Goal: Task Accomplishment & Management: Use online tool/utility

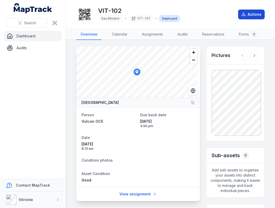
click at [250, 15] on button "Actions" at bounding box center [251, 15] width 27 height 10
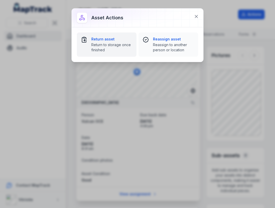
click at [102, 41] on strong "Return asset" at bounding box center [111, 39] width 41 height 5
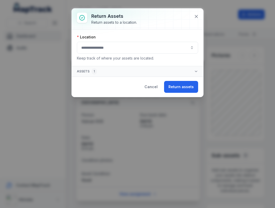
click at [193, 48] on button "button" at bounding box center [137, 48] width 121 height 12
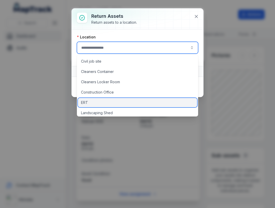
click at [91, 102] on div "ERT" at bounding box center [137, 102] width 119 height 9
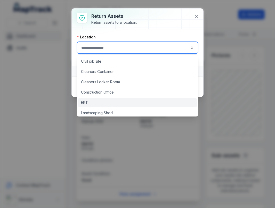
type input "***"
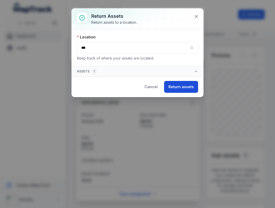
click at [172, 86] on button "Return assets" at bounding box center [181, 87] width 34 height 12
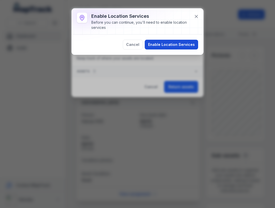
click at [178, 43] on button "Enable Location Services" at bounding box center [171, 45] width 53 height 10
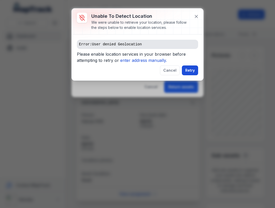
click at [190, 71] on button "Retry" at bounding box center [190, 70] width 16 height 10
click at [139, 58] on icon "enter address manually." at bounding box center [143, 60] width 47 height 5
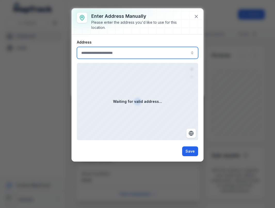
click at [108, 52] on input ":r7g:-form-item-label" at bounding box center [137, 53] width 121 height 12
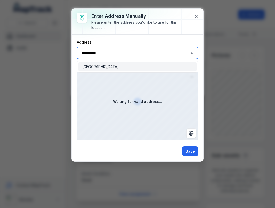
type input "**********"
click at [98, 61] on div "[GEOGRAPHIC_DATA]" at bounding box center [137, 67] width 121 height 12
click at [96, 66] on span "[GEOGRAPHIC_DATA]" at bounding box center [100, 66] width 36 height 5
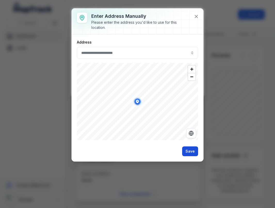
click at [189, 150] on button "Save" at bounding box center [190, 151] width 16 height 10
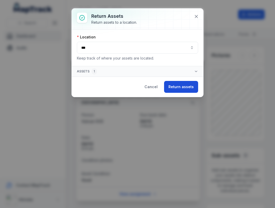
click at [181, 86] on button "Return assets" at bounding box center [181, 87] width 34 height 12
